Goal: Task Accomplishment & Management: Use online tool/utility

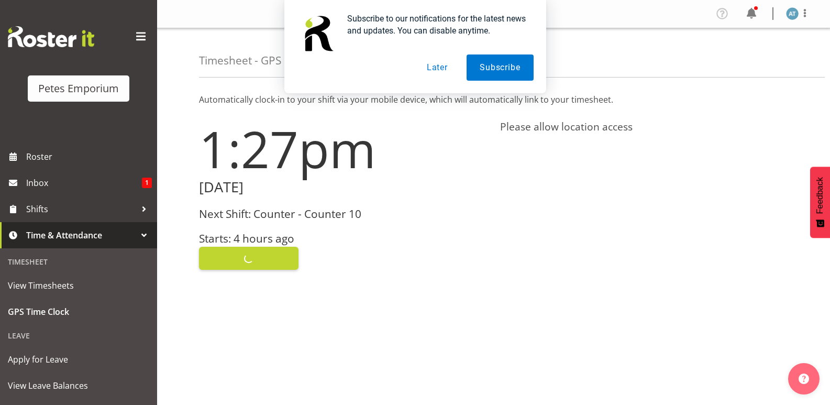
click at [446, 64] on button "Later" at bounding box center [437, 67] width 47 height 26
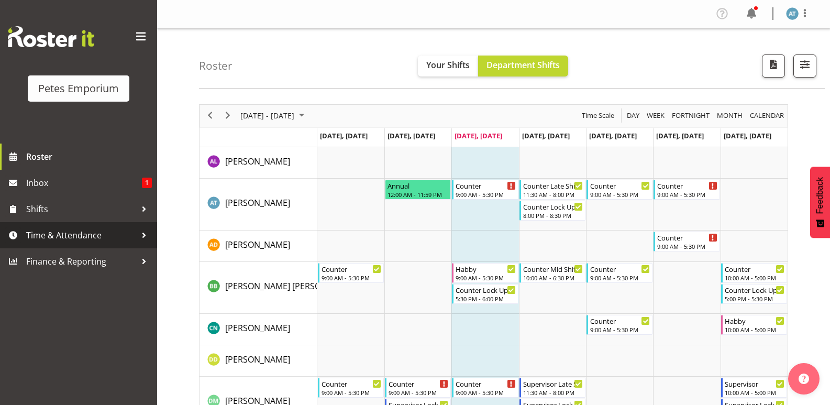
click at [65, 240] on span "Time & Attendance" at bounding box center [81, 235] width 110 height 16
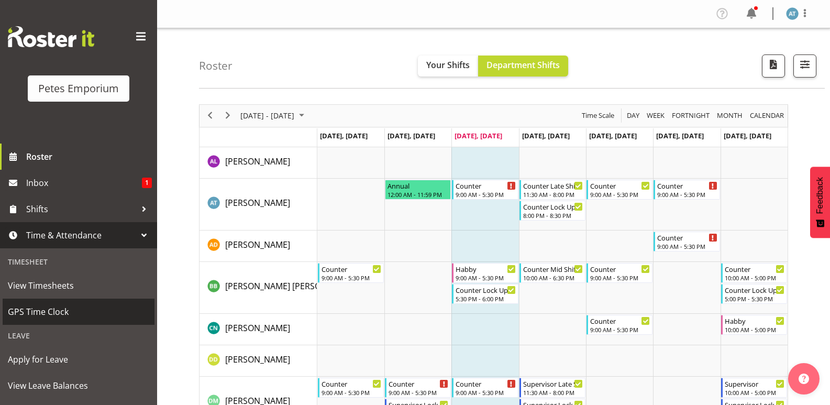
click at [76, 304] on span "GPS Time Clock" at bounding box center [78, 312] width 141 height 16
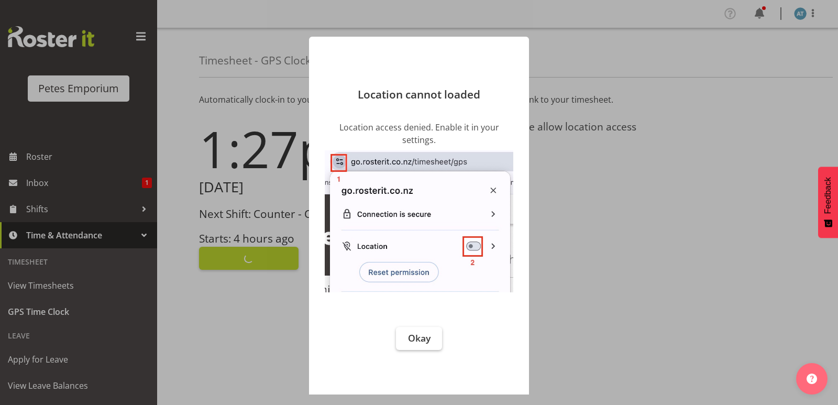
click at [414, 336] on span "Okay" at bounding box center [419, 338] width 23 height 13
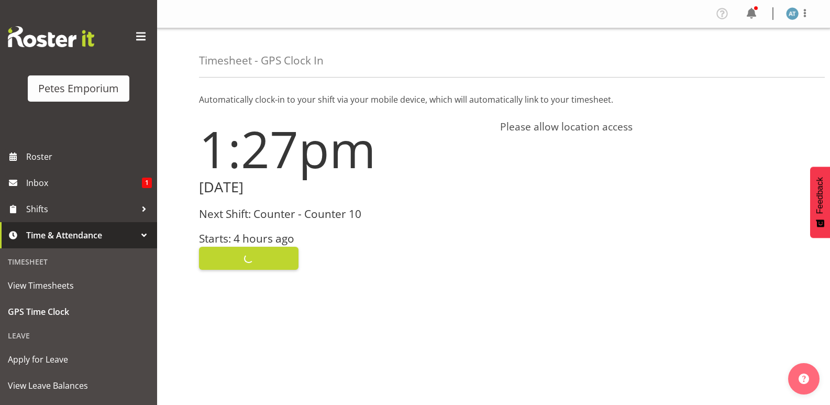
click at [270, 253] on div "Clock In" at bounding box center [343, 257] width 289 height 25
click at [266, 249] on div "Clock In" at bounding box center [343, 257] width 289 height 25
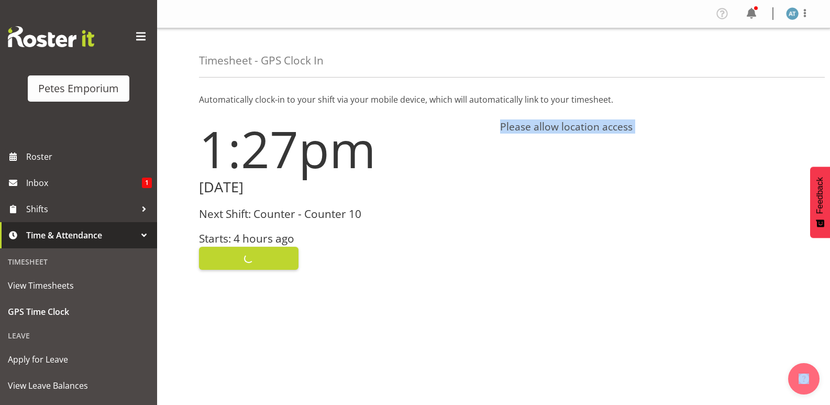
click at [542, 154] on div "Please allow location access" at bounding box center [644, 195] width 301 height 162
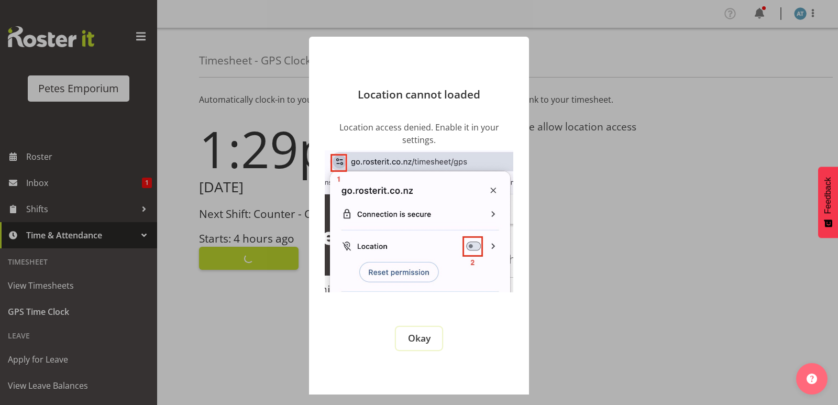
click at [417, 337] on span "Okay" at bounding box center [419, 338] width 23 height 13
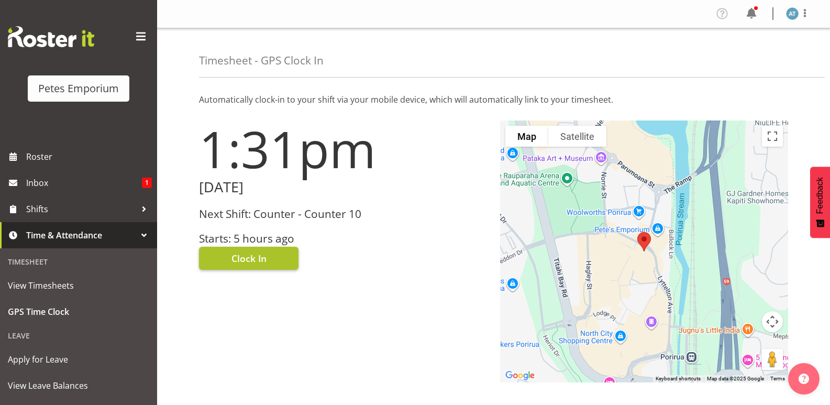
click at [247, 252] on span "Clock In" at bounding box center [248, 258] width 35 height 14
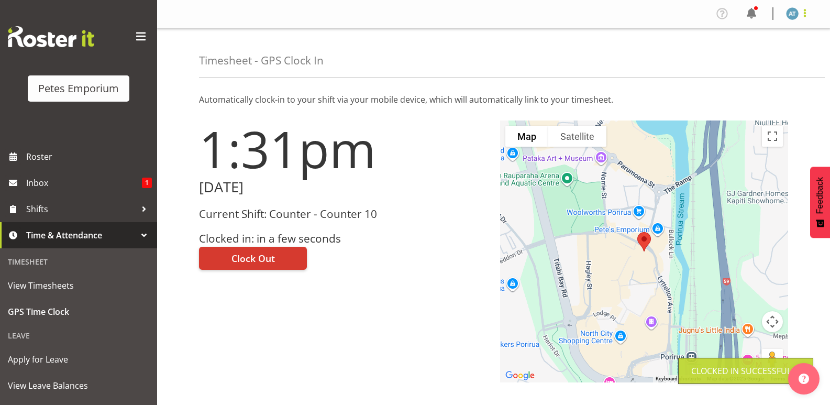
click at [809, 18] on span at bounding box center [805, 13] width 13 height 13
click at [764, 60] on link "Log Out" at bounding box center [761, 55] width 101 height 19
